Goal: Navigation & Orientation: Find specific page/section

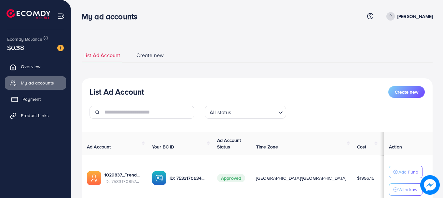
click at [46, 98] on link "Payment" at bounding box center [35, 98] width 61 height 13
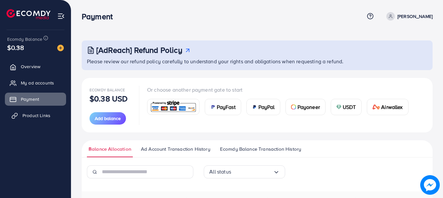
click at [49, 115] on span "Product Links" at bounding box center [36, 115] width 28 height 7
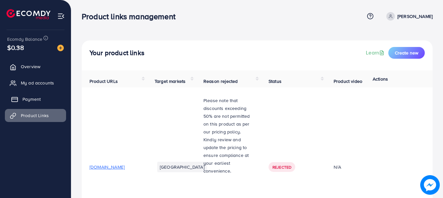
click at [35, 98] on span "Payment" at bounding box center [31, 99] width 18 height 7
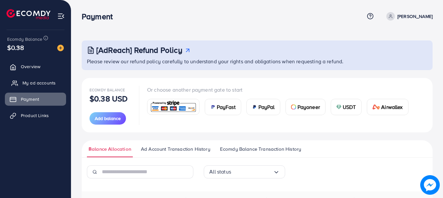
click at [41, 82] on span "My ad accounts" at bounding box center [38, 82] width 33 height 7
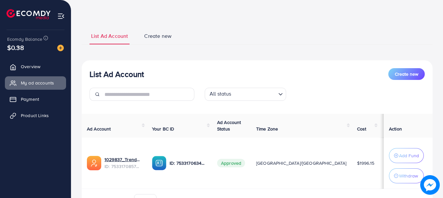
scroll to position [33, 0]
